Goal: Entertainment & Leisure: Consume media (video, audio)

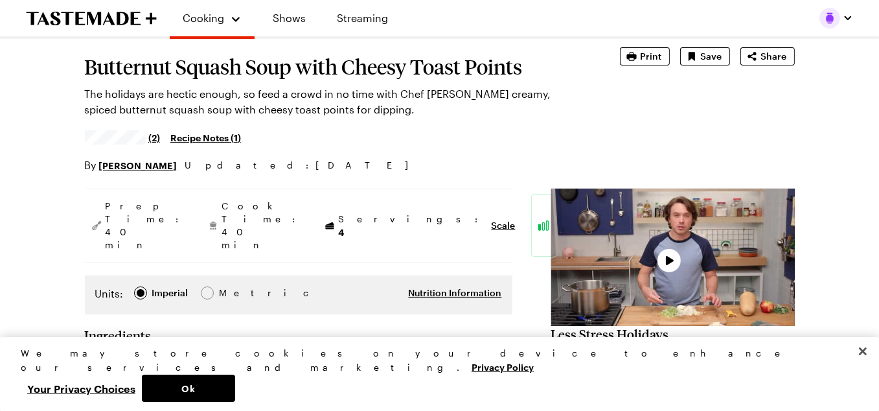
type textarea "x"
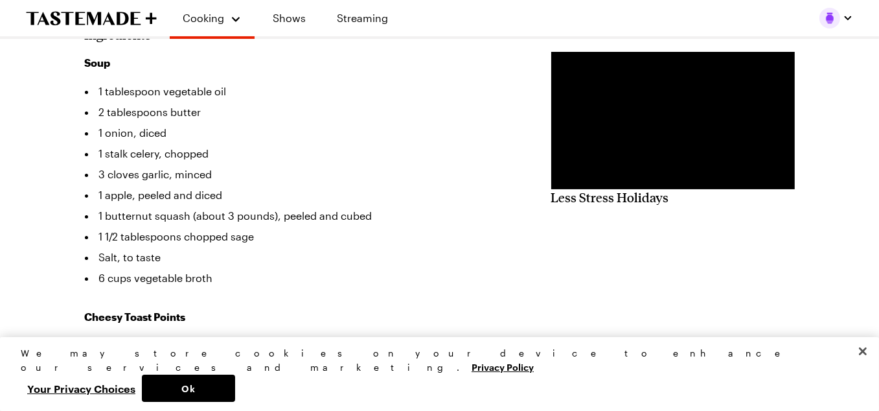
scroll to position [389, 0]
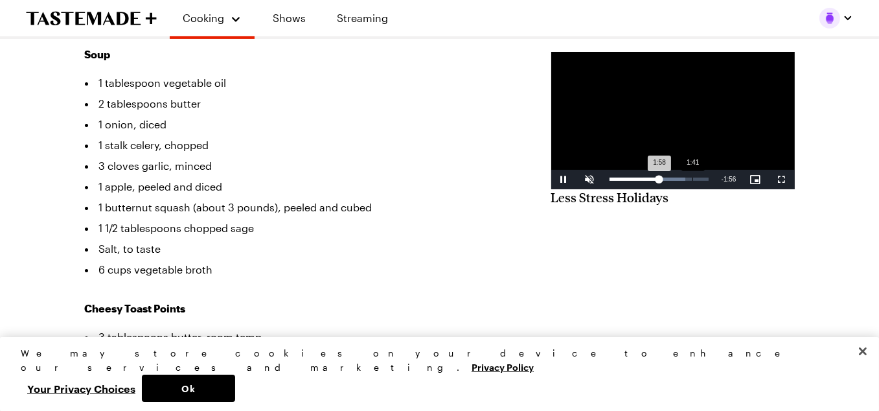
click at [609, 181] on div "1:58" at bounding box center [634, 178] width 50 height 3
click at [609, 181] on div "Loaded : 76.75% 1:25 1:41" at bounding box center [658, 178] width 99 height 3
click at [661, 181] on div "1:03" at bounding box center [661, 178] width 1 height 3
click at [638, 181] on div "0:35" at bounding box center [638, 178] width 1 height 3
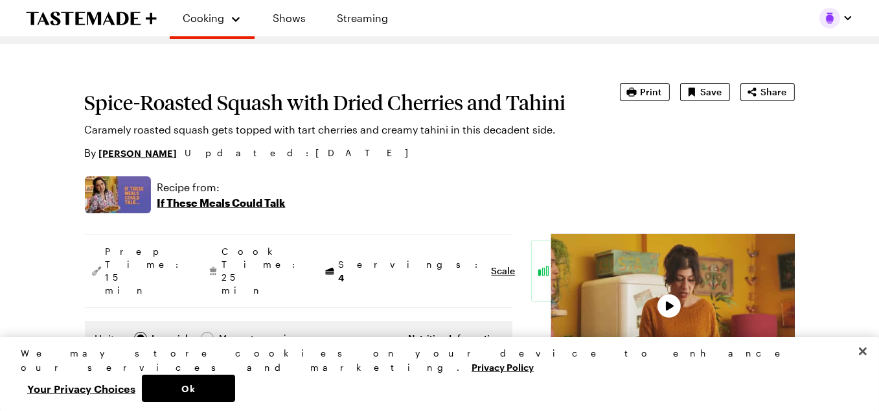
type textarea "x"
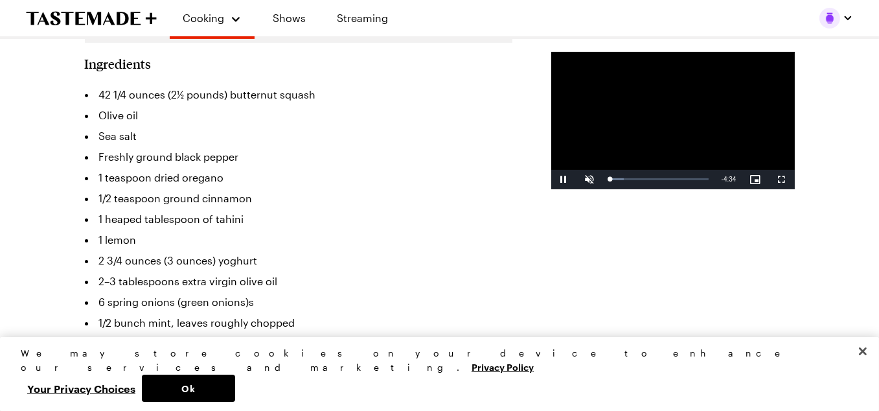
scroll to position [389, 0]
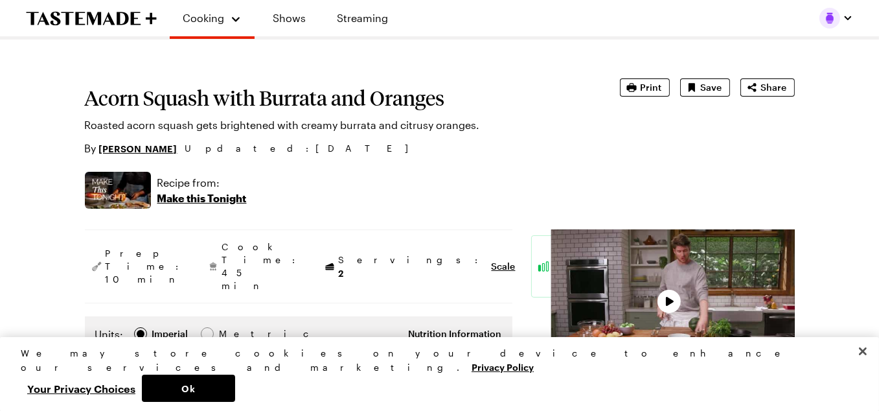
type textarea "x"
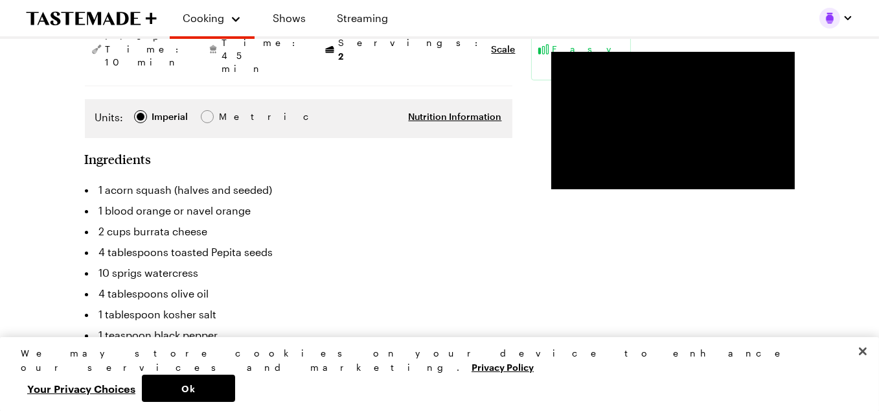
scroll to position [259, 0]
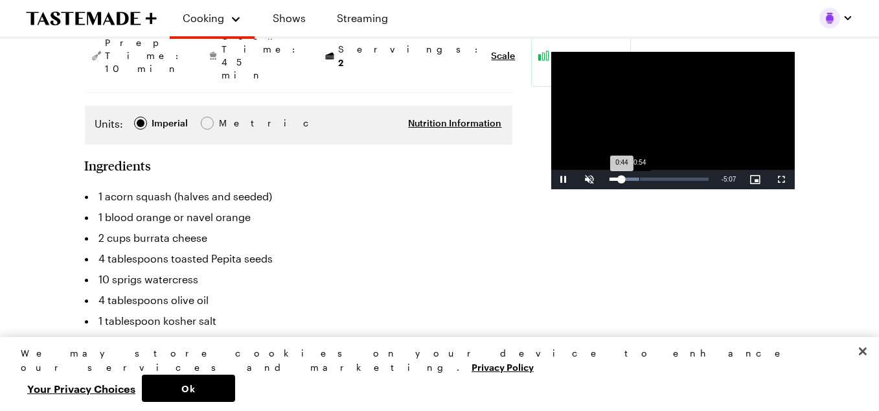
click at [603, 189] on div "Loaded : 31.27% 0:54 0:44" at bounding box center [659, 179] width 112 height 19
click at [609, 181] on div "Loaded : 45.50% 1:42 1:33" at bounding box center [658, 178] width 99 height 3
click at [609, 181] on div "Loaded : 48.34% 2:00 1:44" at bounding box center [658, 178] width 99 height 3
click at [603, 189] on div "Loaded : 54.09% 2:14 2:03" at bounding box center [659, 179] width 112 height 19
click at [609, 181] on div "Loaded : 59.72% 2:45 2:45" at bounding box center [658, 178] width 99 height 3
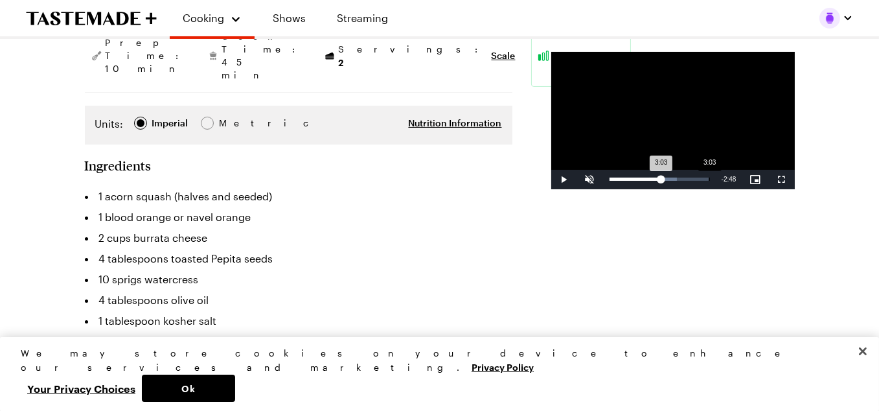
click at [616, 181] on div "Loaded : 68.44% 3:03 3:03" at bounding box center [658, 178] width 99 height 3
click at [729, 181] on div "3:39" at bounding box center [729, 178] width 1 height 3
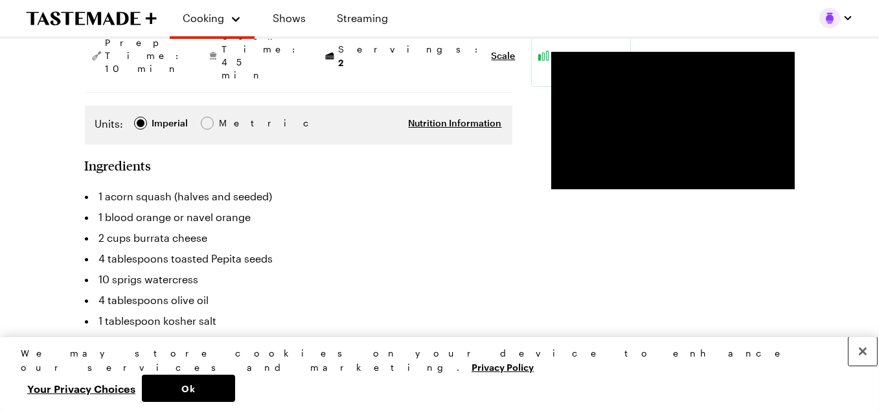
click at [864, 365] on button "Close" at bounding box center [862, 351] width 28 height 28
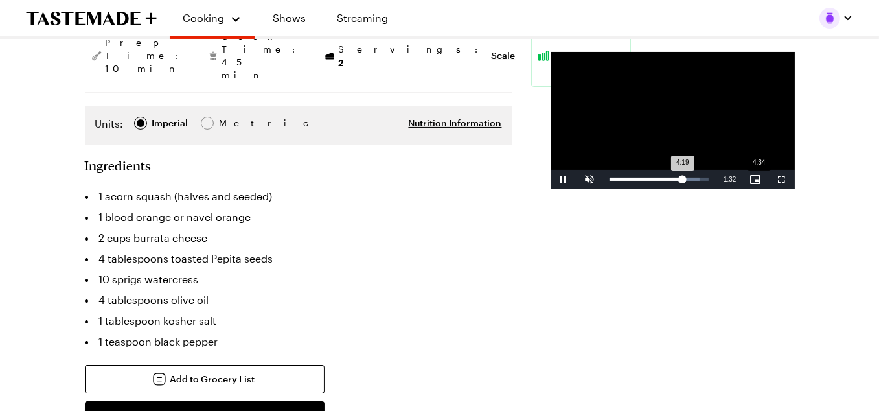
click at [666, 189] on div "Loaded : 91.02% 4:34 4:19" at bounding box center [659, 179] width 112 height 19
click at [678, 189] on div "Loaded : 100.00% 4:55 4:55" at bounding box center [659, 179] width 112 height 19
click at [687, 189] on div "Loaded : 100.00% 5:11 4:57" at bounding box center [659, 179] width 112 height 19
click at [704, 181] on div "Loaded : 100.00% 5:42 5:42" at bounding box center [658, 178] width 99 height 3
